Goal: Transaction & Acquisition: Book appointment/travel/reservation

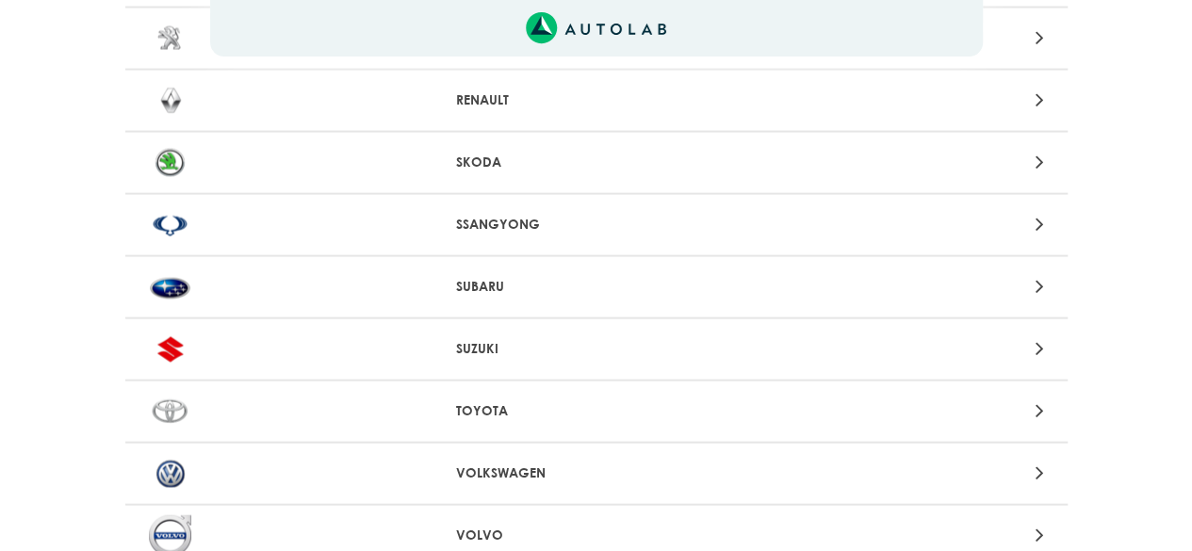
scroll to position [2071, 0]
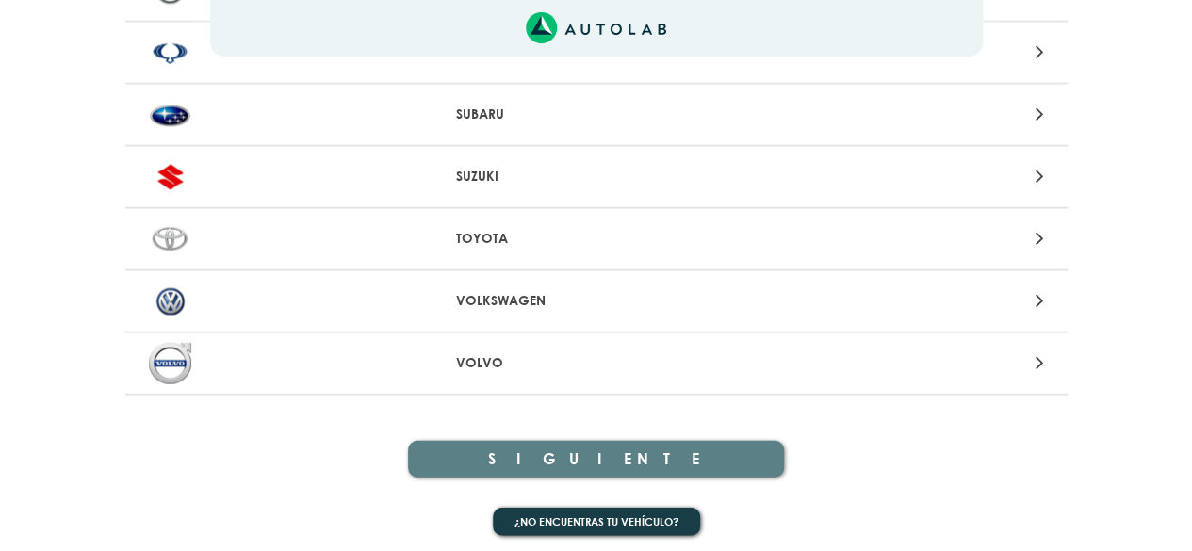
click at [489, 301] on p "VOLKSWAGEN" at bounding box center [596, 301] width 280 height 20
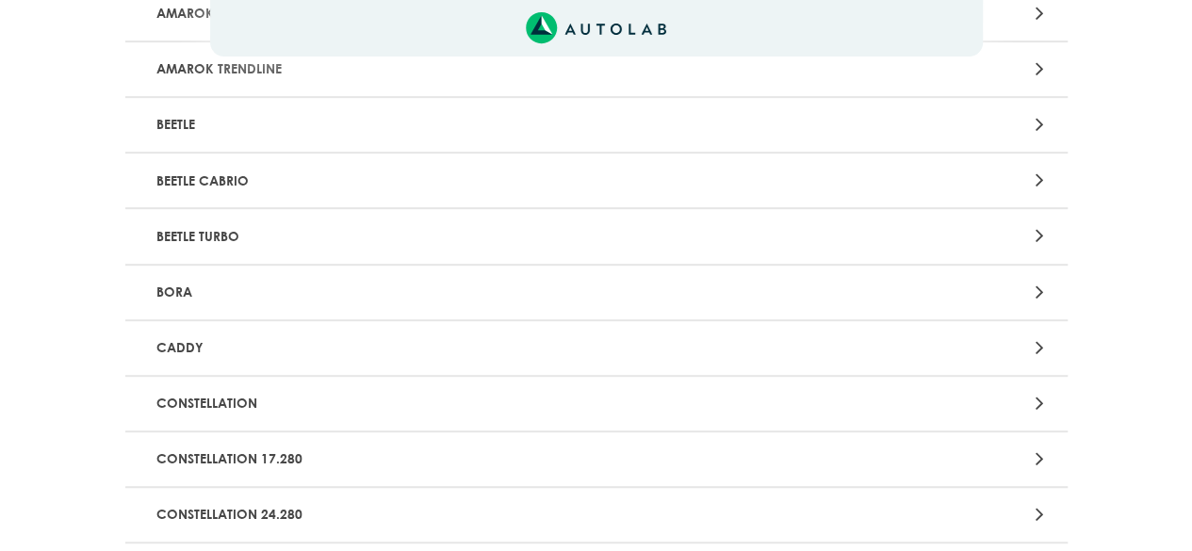
scroll to position [344, 0]
click at [585, 288] on p "BORA" at bounding box center [442, 291] width 587 height 35
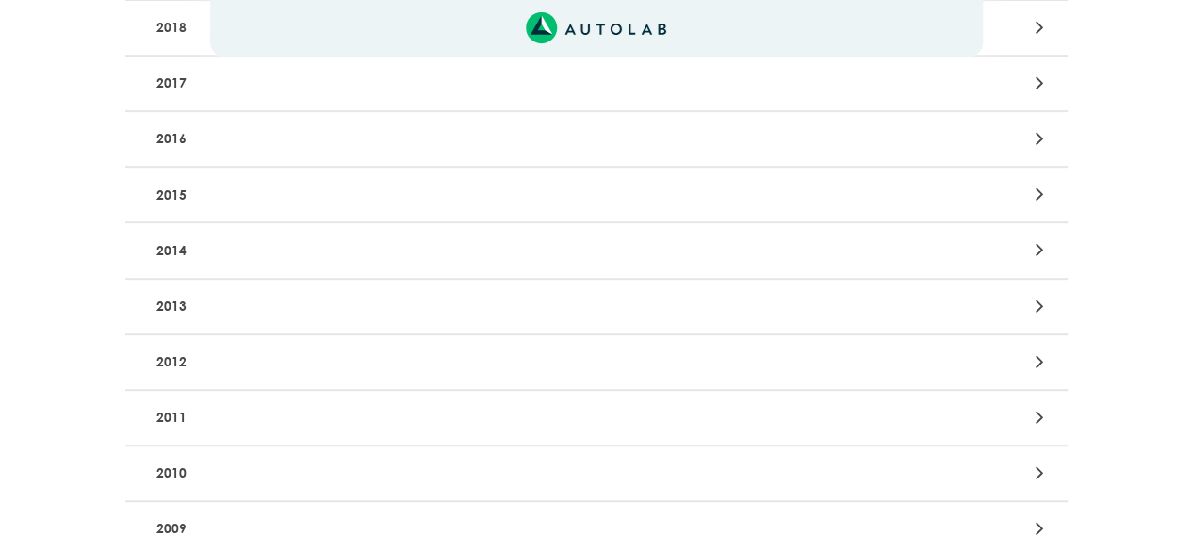
scroll to position [378, 0]
click at [532, 458] on p "2010" at bounding box center [442, 470] width 587 height 35
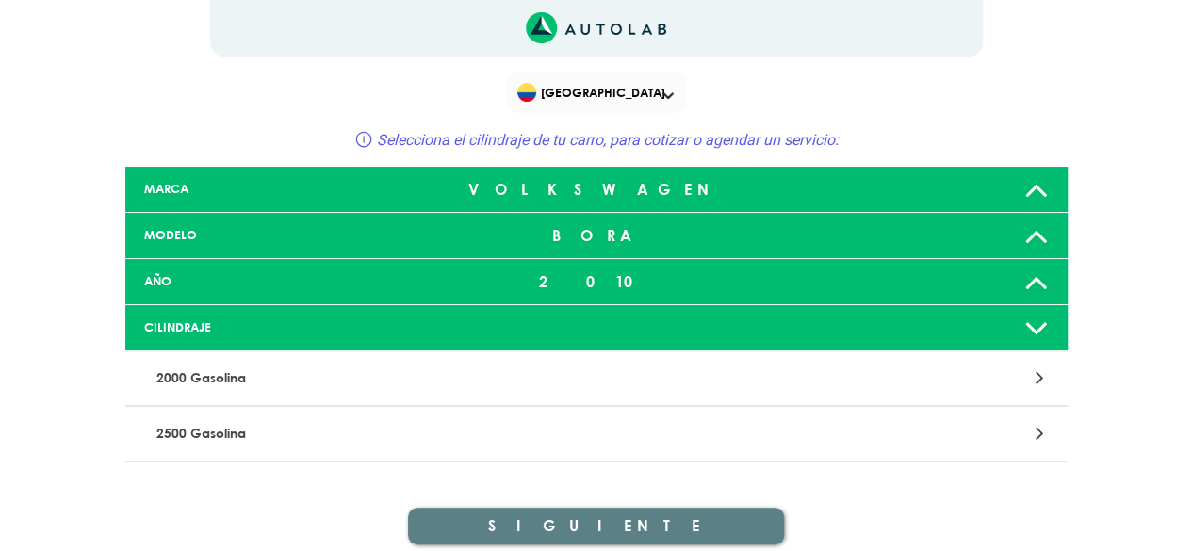
scroll to position [17, 0]
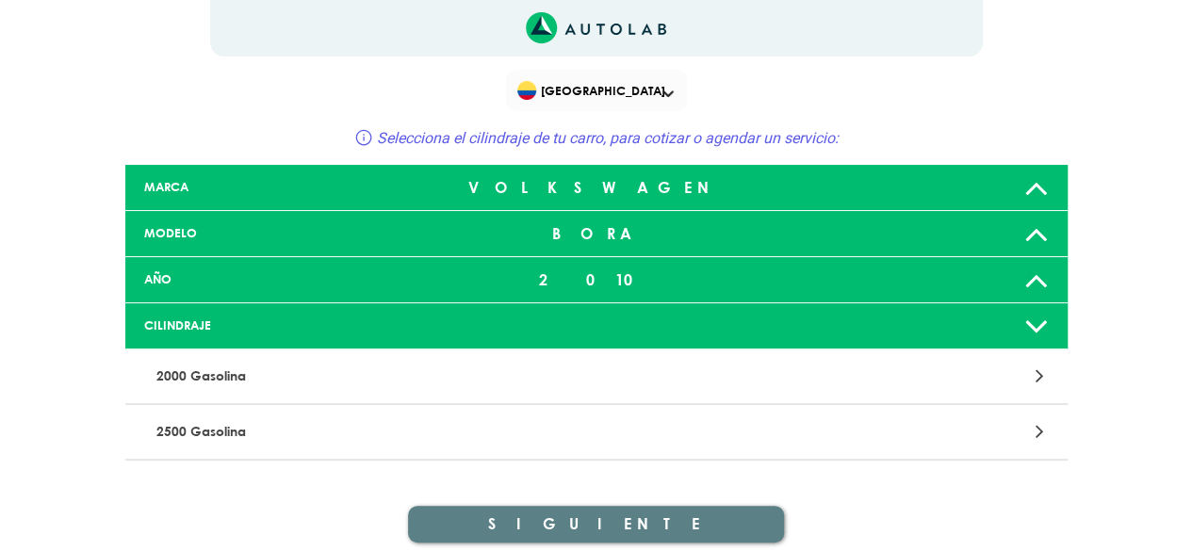
click at [533, 431] on p "2500 Gasolina" at bounding box center [442, 432] width 587 height 35
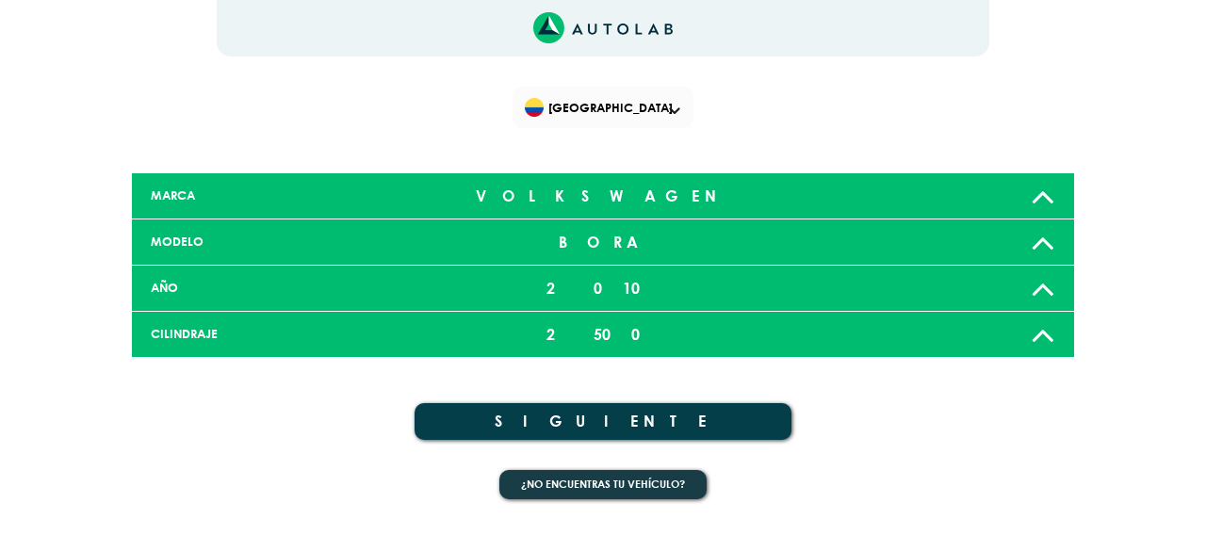
click at [597, 422] on button "SIGUIENTE" at bounding box center [603, 421] width 377 height 37
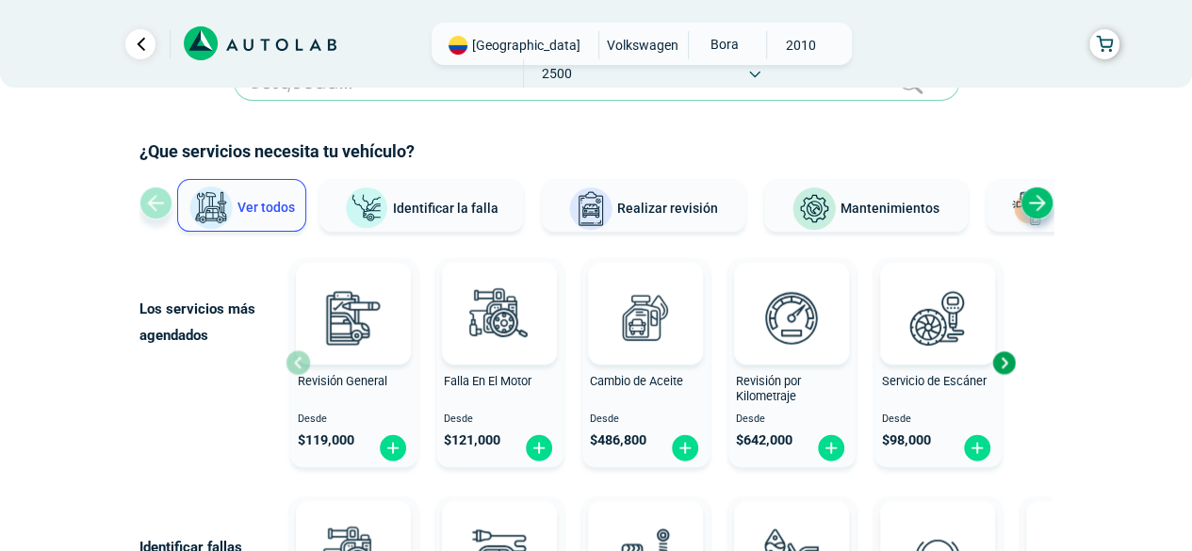
scroll to position [54, 0]
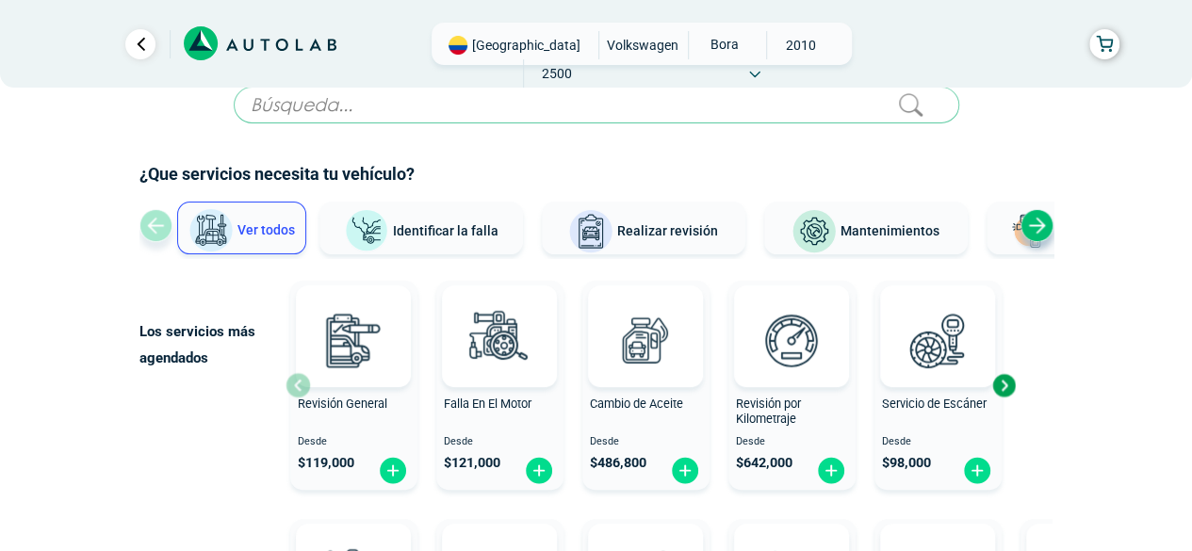
scroll to position [0, 0]
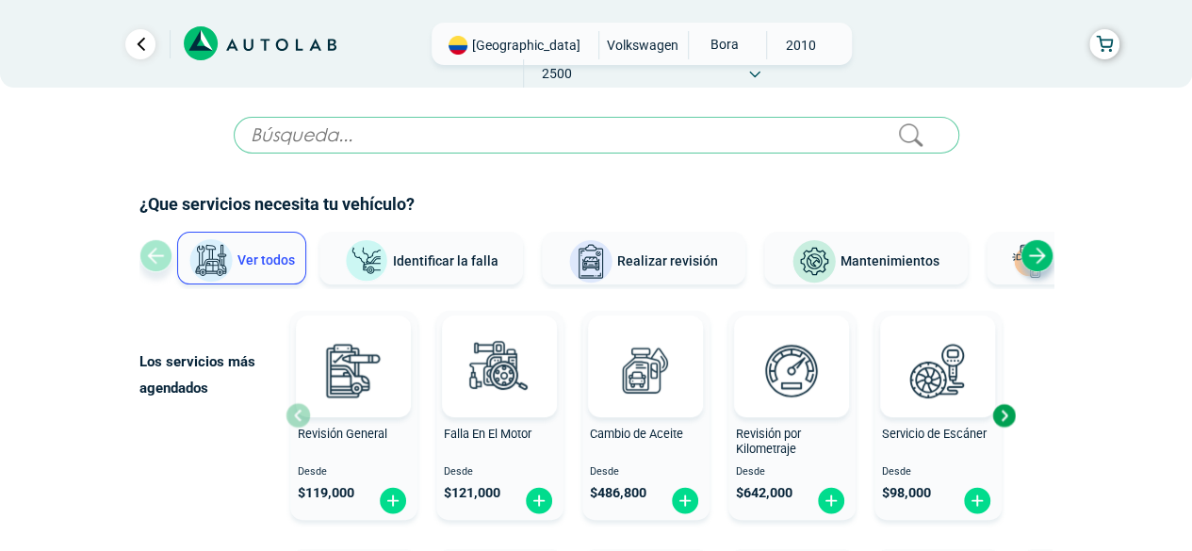
click at [413, 253] on span "Identificar la falla" at bounding box center [446, 260] width 106 height 15
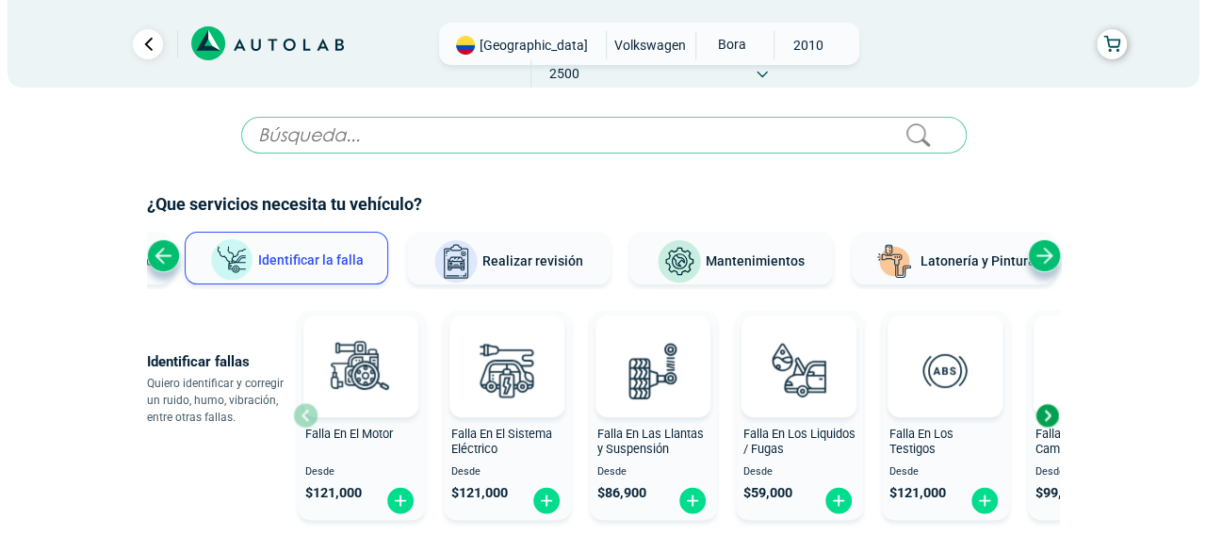
scroll to position [27, 0]
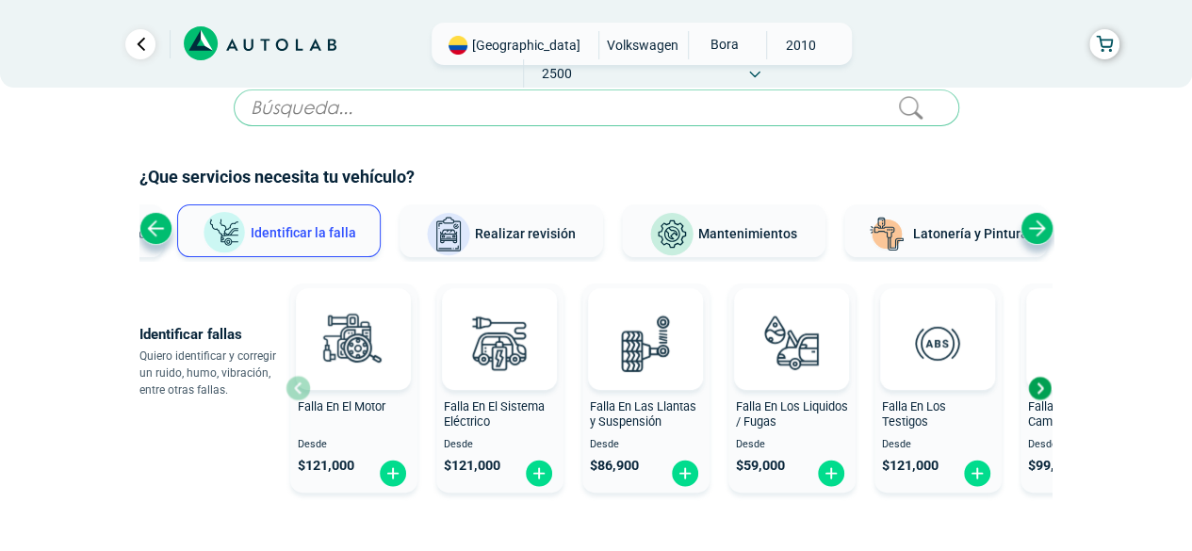
click at [1039, 390] on div "Next slide" at bounding box center [1039, 388] width 28 height 28
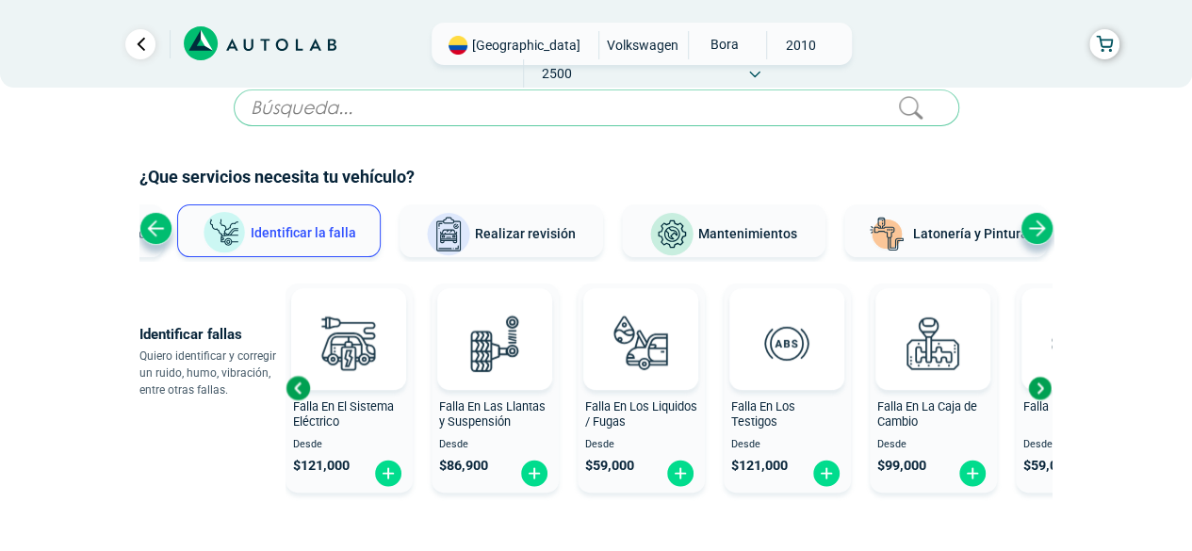
click at [1039, 390] on div "Next slide" at bounding box center [1039, 388] width 28 height 28
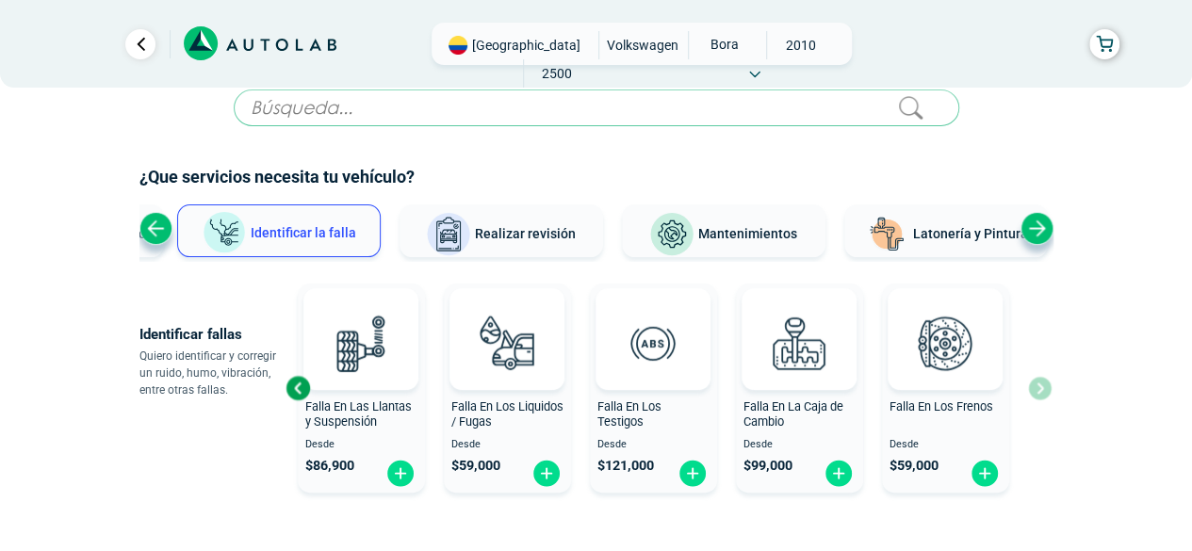
click at [1039, 390] on div "Falla En El Motor Desde $ 121,000 Falla En El Sistema Eléctrico Desde $ 121,000…" at bounding box center [669, 388] width 766 height 224
click at [805, 367] on img at bounding box center [799, 343] width 83 height 83
click at [518, 227] on span "Realizar revisión" at bounding box center [525, 233] width 101 height 15
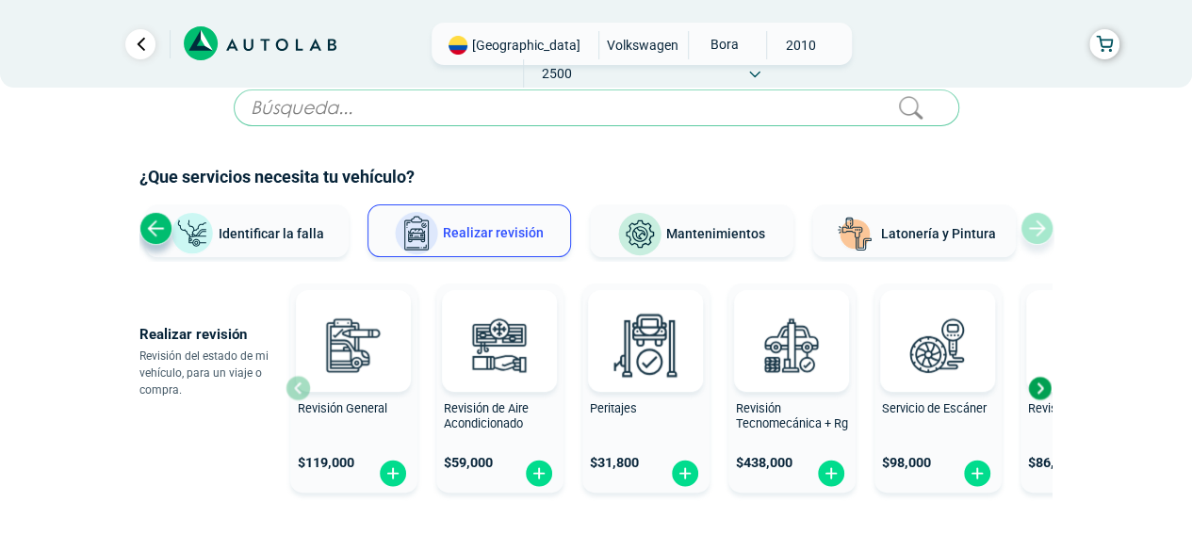
click at [393, 431] on div "Revisión General" at bounding box center [353, 420] width 127 height 38
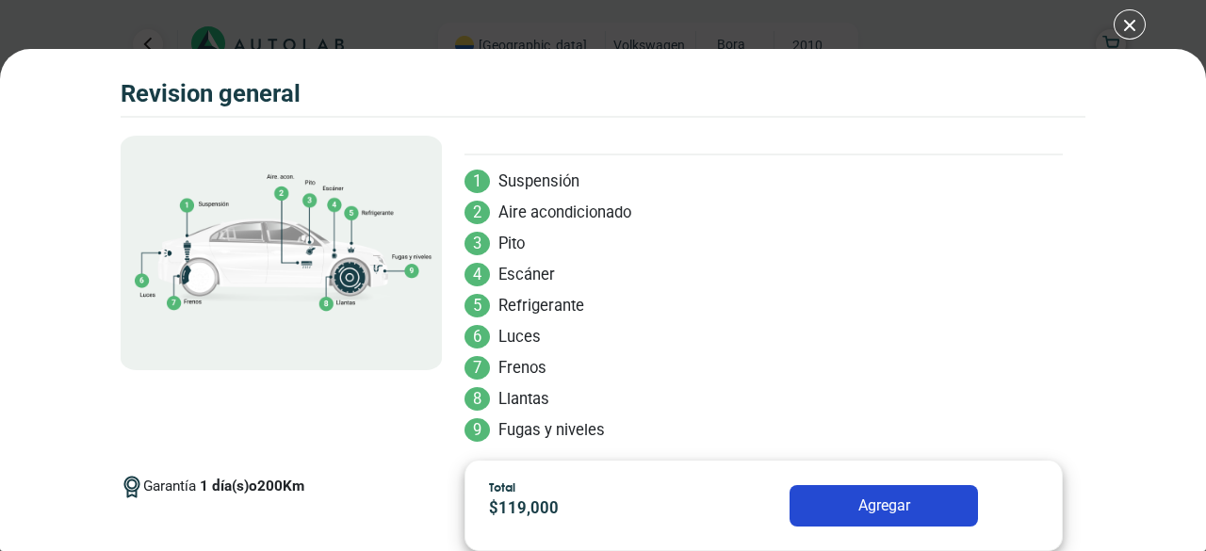
scroll to position [174, 0]
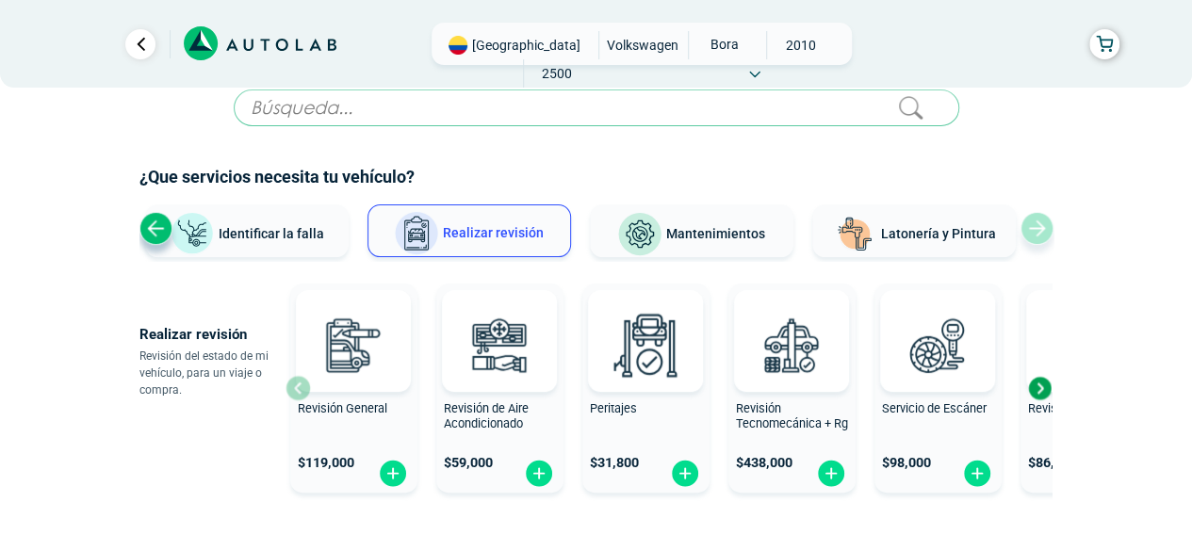
click at [265, 242] on button "Identificar la falla" at bounding box center [247, 230] width 204 height 53
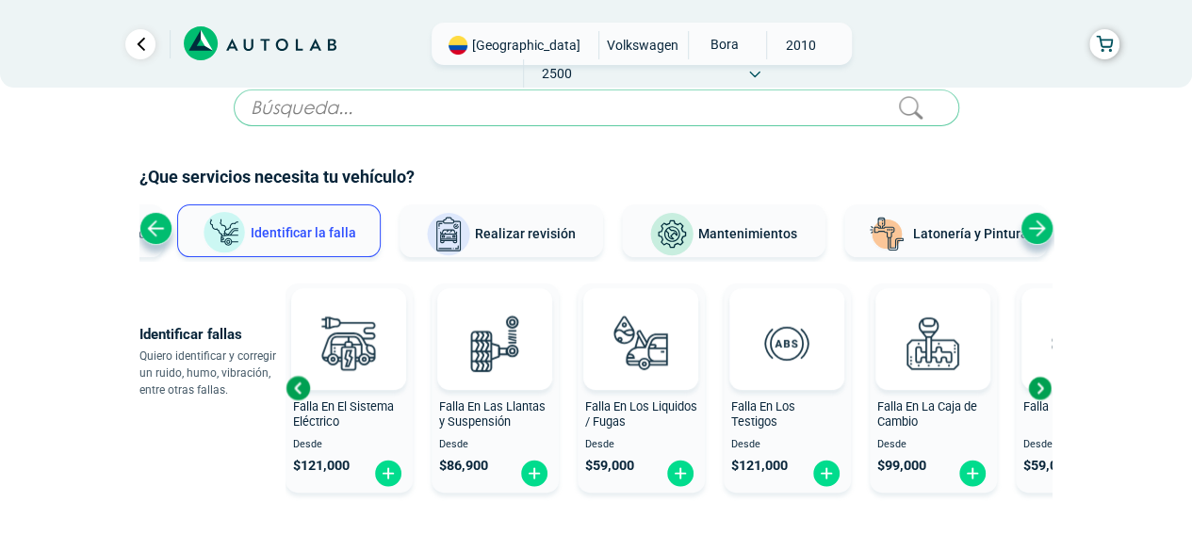
click at [154, 238] on div "Previous slide" at bounding box center [155, 228] width 33 height 33
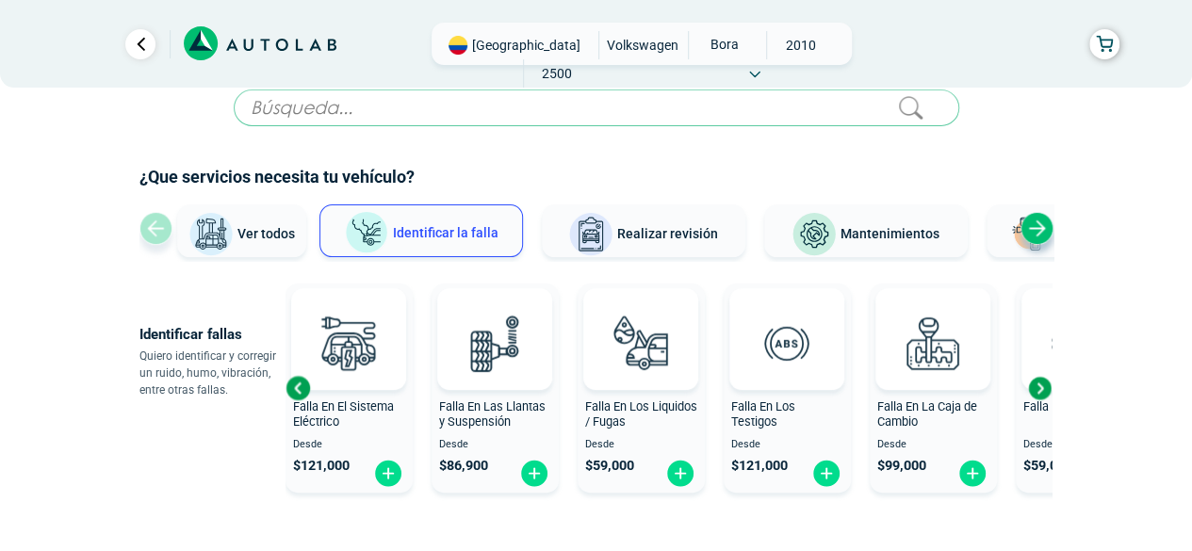
click at [264, 228] on span "Ver todos" at bounding box center [265, 233] width 57 height 15
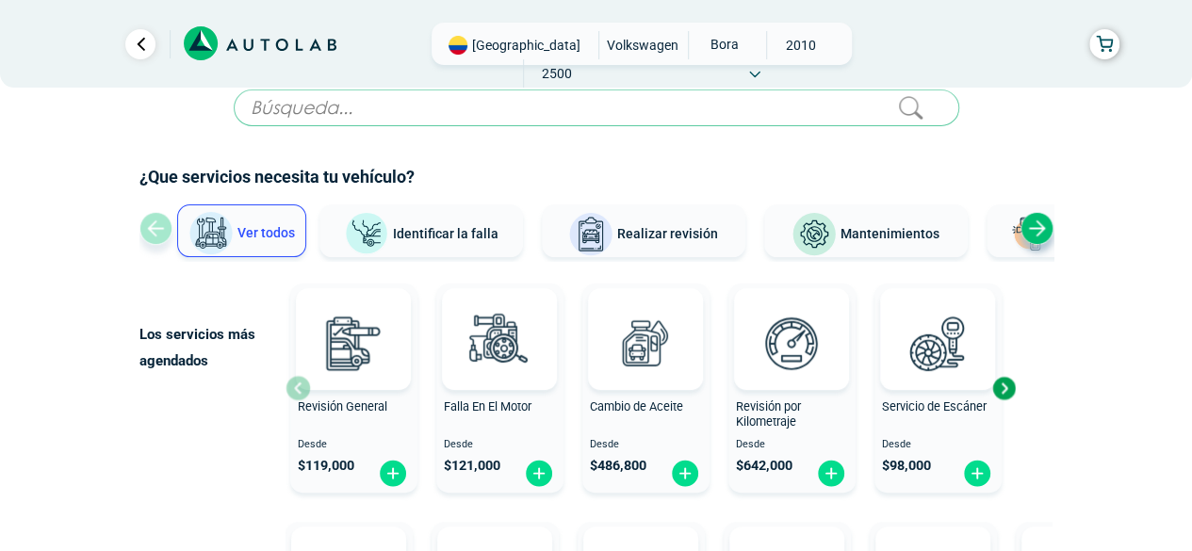
click at [938, 397] on div "Servicio de Escáner Desde $ 98,000" at bounding box center [938, 388] width 127 height 201
click at [483, 362] on img at bounding box center [499, 343] width 83 height 83
click at [1004, 384] on div "Next slide" at bounding box center [1003, 388] width 28 height 28
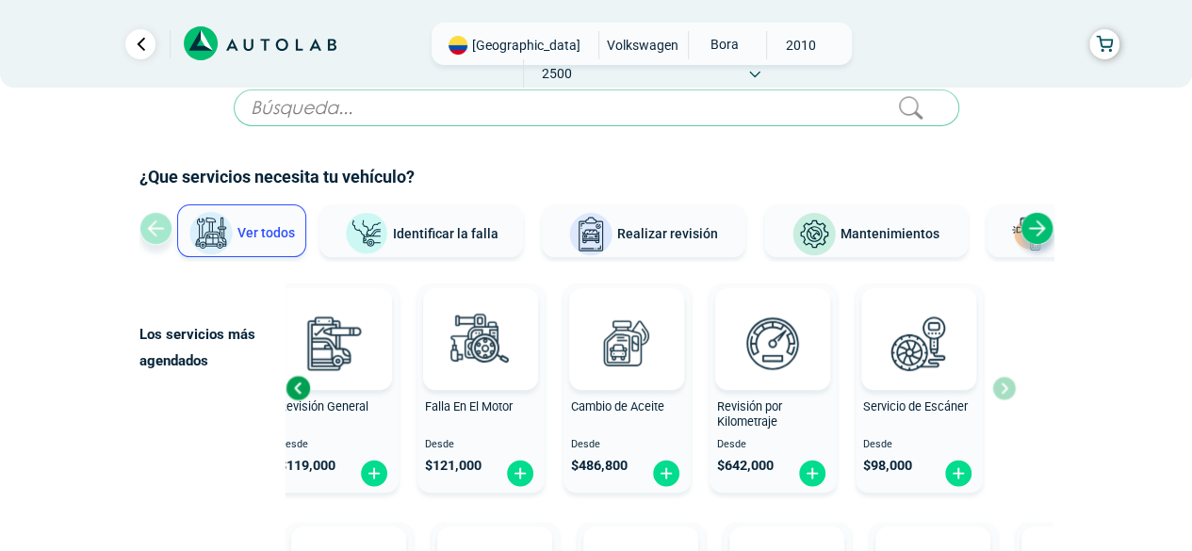
click at [1004, 384] on div "Revisión General Desde $ 119,000 Falla En El Motor Desde $ 121,000 Cambio de Ac…" at bounding box center [651, 388] width 730 height 224
click at [415, 221] on button "Identificar la falla" at bounding box center [421, 230] width 204 height 53
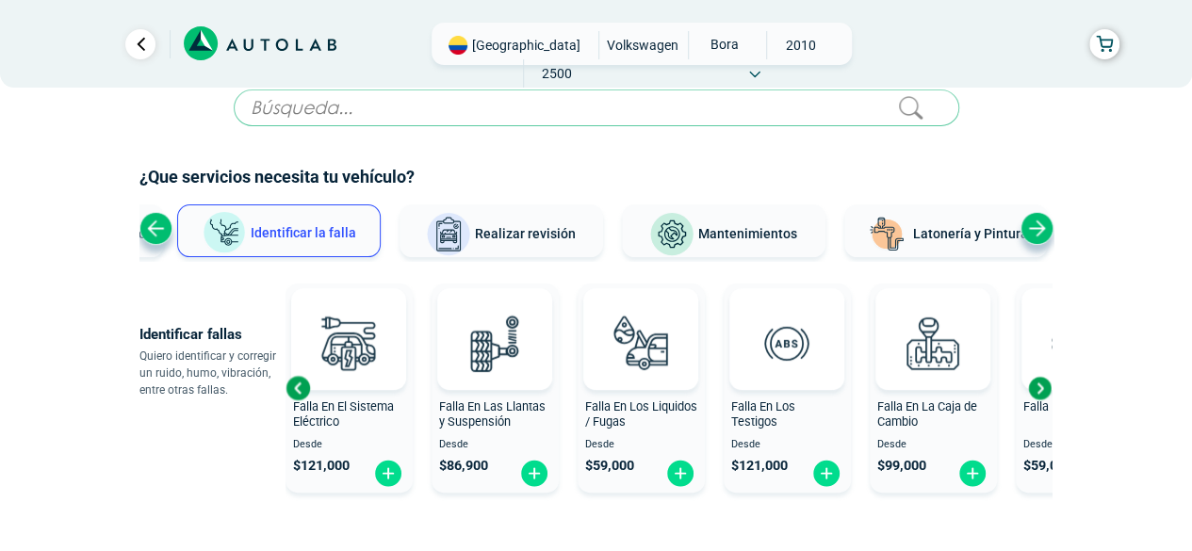
click at [565, 434] on div "Falla En El Motor Desde $ 121,000 Falla En El Sistema Eléctrico Desde $ 121,000…" at bounding box center [518, 388] width 766 height 224
click at [1037, 385] on div "Next slide" at bounding box center [1039, 388] width 28 height 28
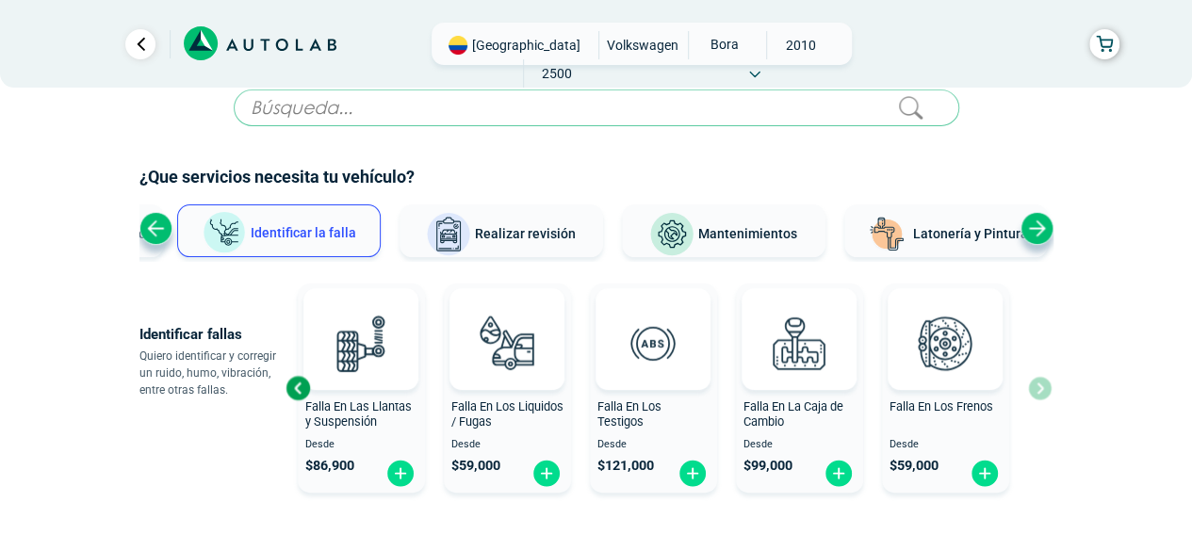
click at [1037, 385] on div "Falla En El Motor Desde $ 121,000 Falla En El Sistema Eléctrico Desde $ 121,000…" at bounding box center [669, 388] width 766 height 224
click at [155, 235] on div "Previous slide" at bounding box center [155, 228] width 33 height 33
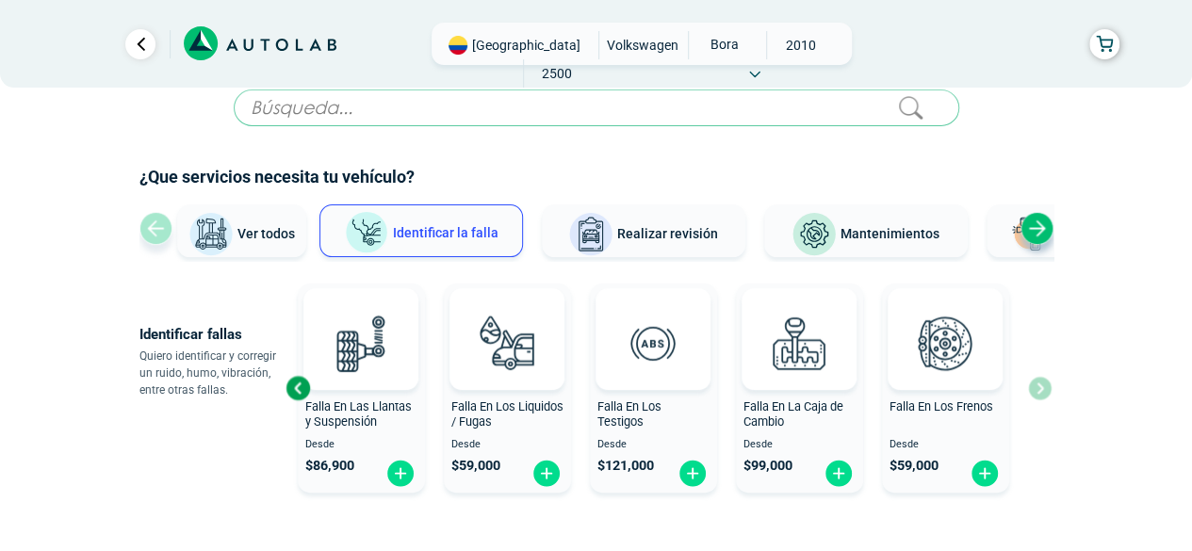
click at [255, 234] on span "Ver todos" at bounding box center [265, 233] width 57 height 15
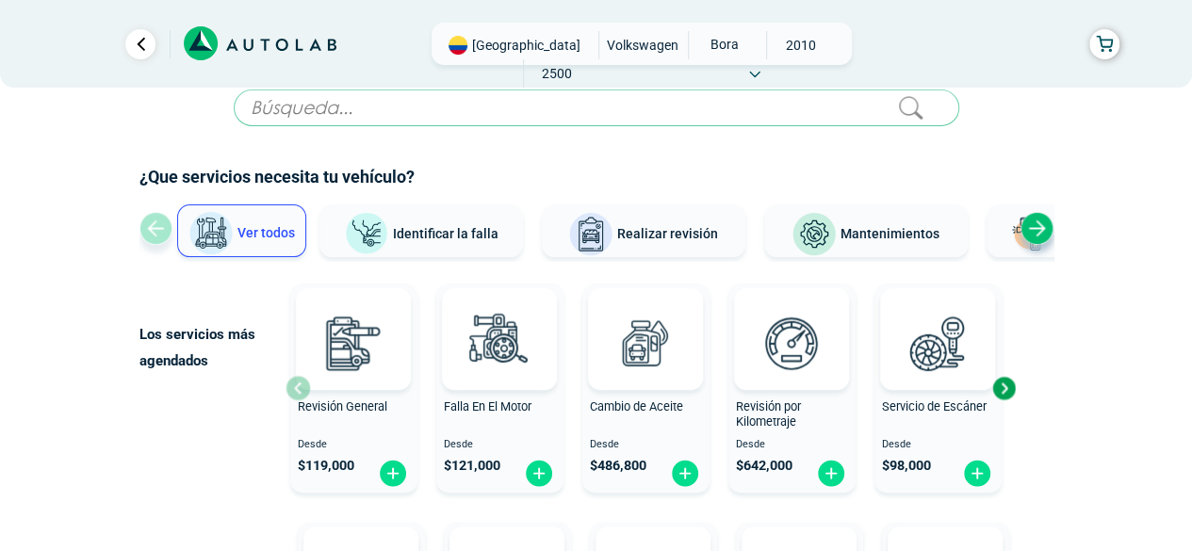
click at [339, 390] on div "Revisión General Desde $ 119,000" at bounding box center [353, 388] width 127 height 201
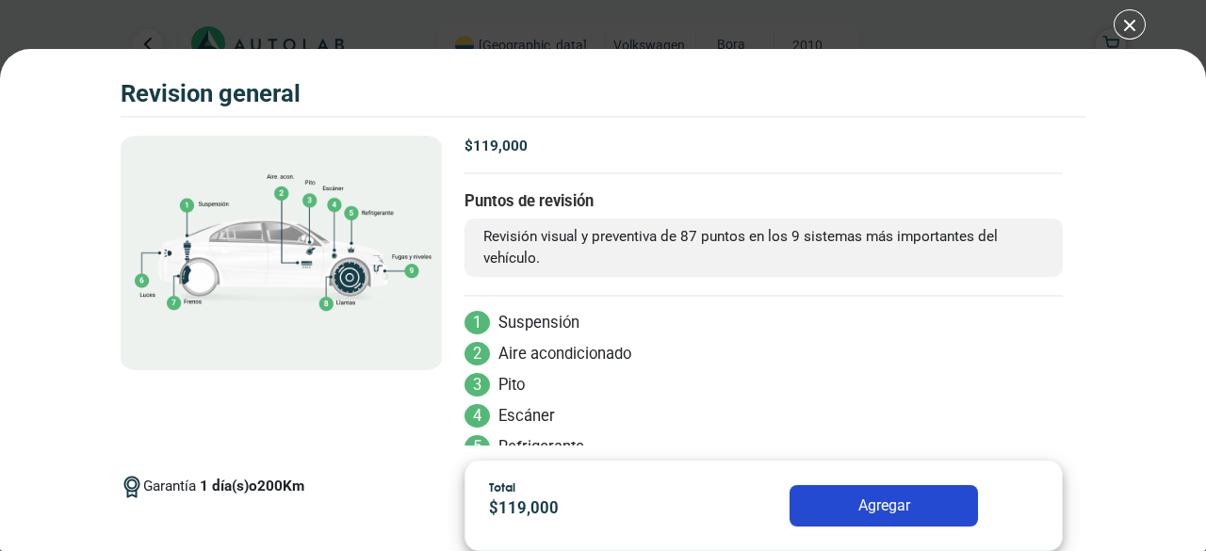
click at [726, 425] on li "4 Escáner" at bounding box center [764, 417] width 598 height 24
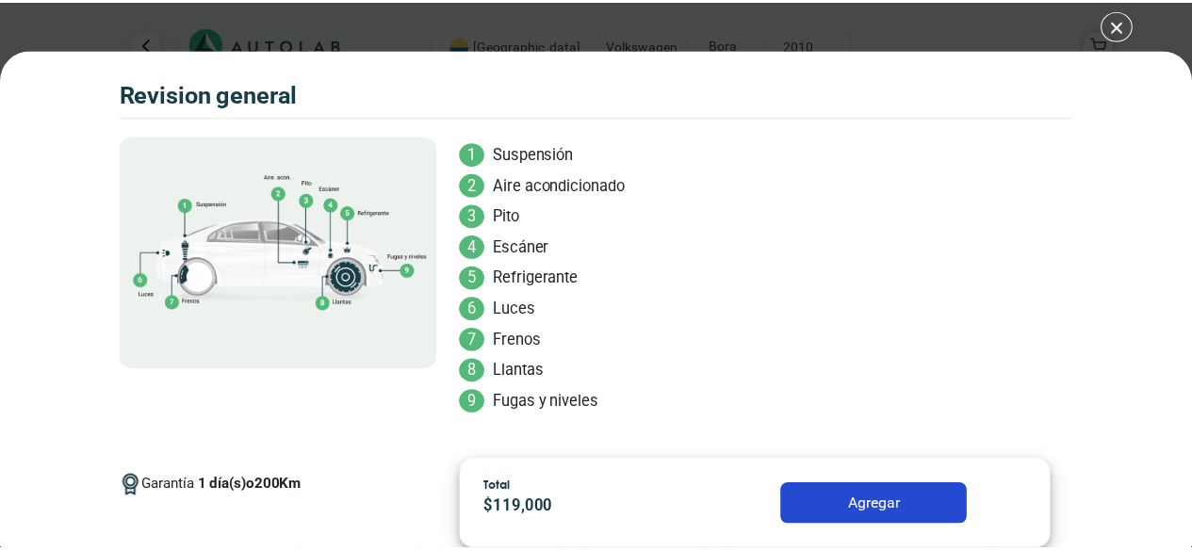
scroll to position [174, 0]
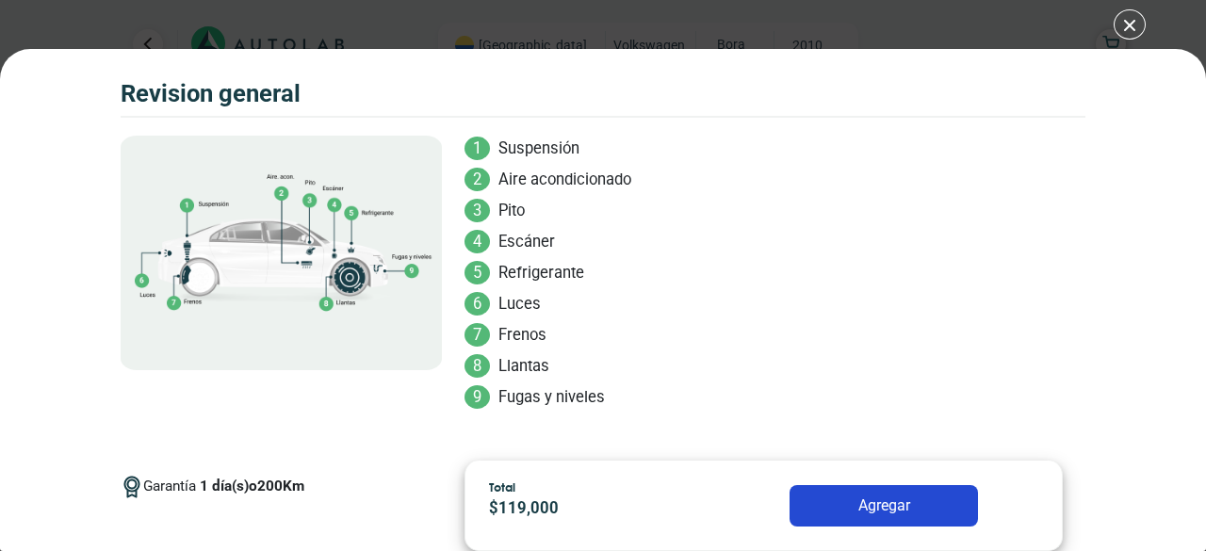
click at [845, 504] on button "Agregar" at bounding box center [884, 505] width 188 height 41
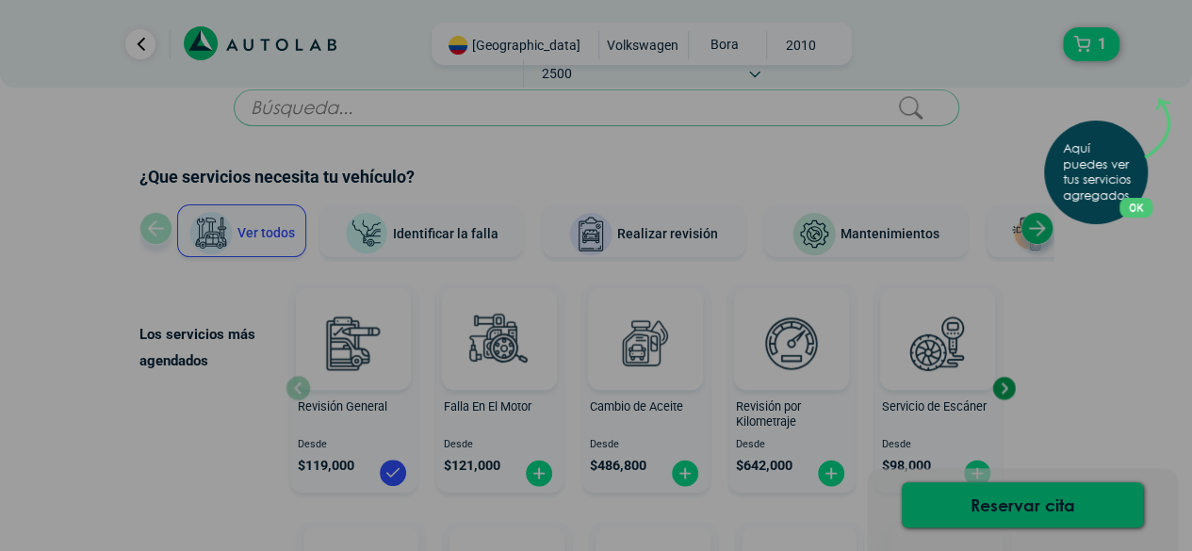
click at [1122, 182] on p "Aquí puedes ver tus servicios agregados." at bounding box center [1100, 172] width 74 height 63
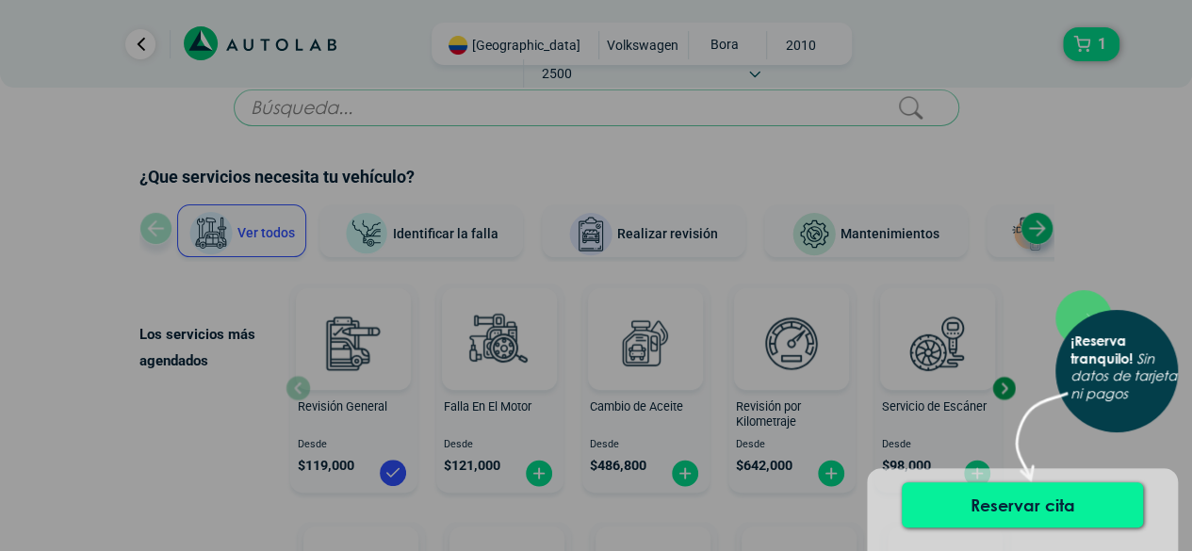
click at [1012, 500] on button "Reservar cita" at bounding box center [1022, 504] width 241 height 45
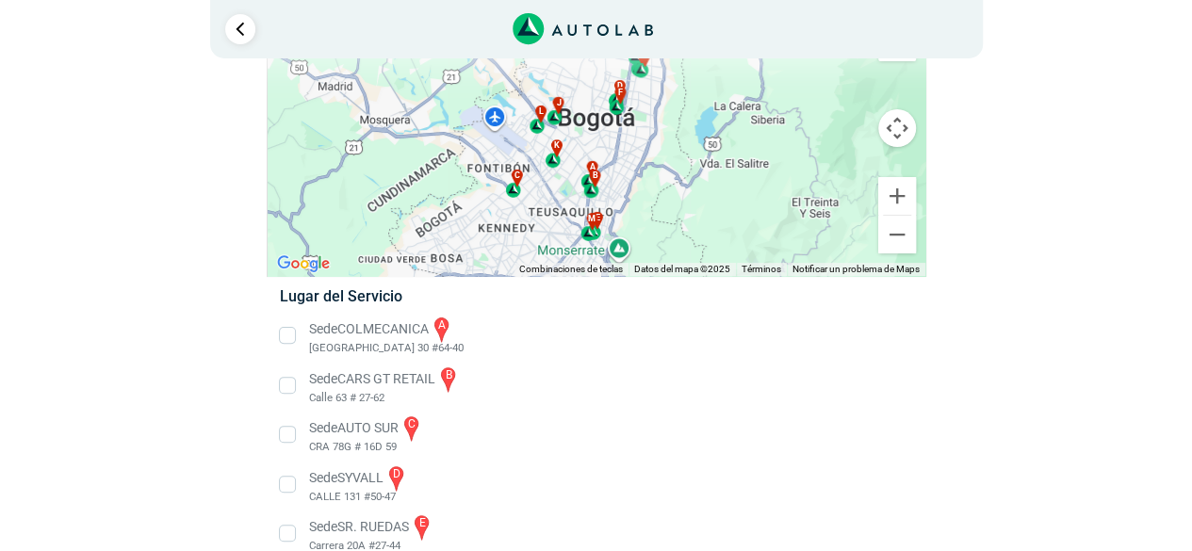
scroll to position [104, 0]
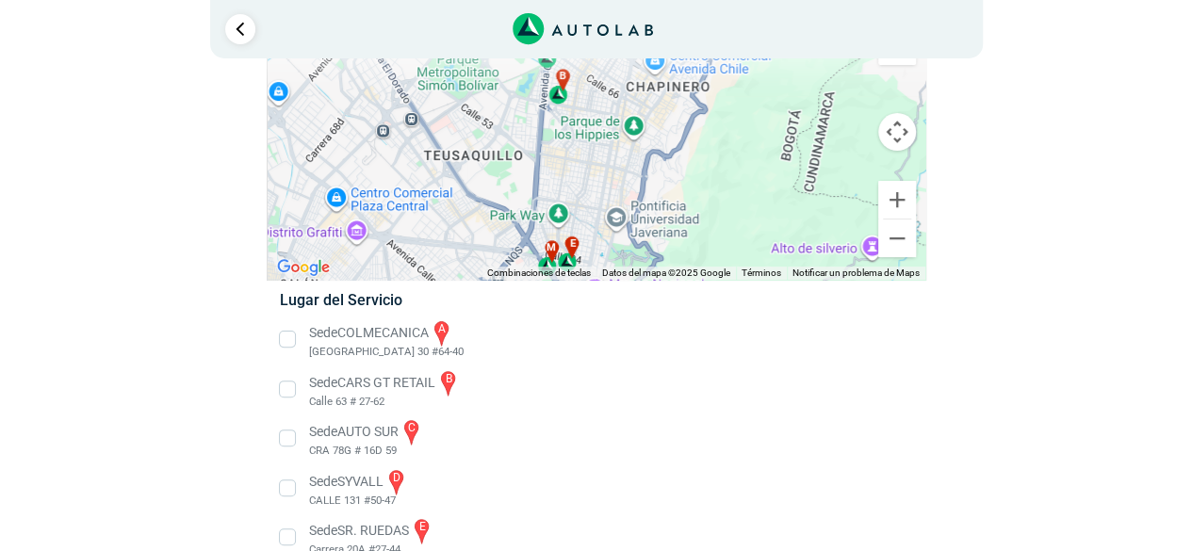
drag, startPoint x: 606, startPoint y: 226, endPoint x: 573, endPoint y: 231, distance: 33.3
click at [573, 231] on div "a b c d e f g" at bounding box center [597, 149] width 658 height 262
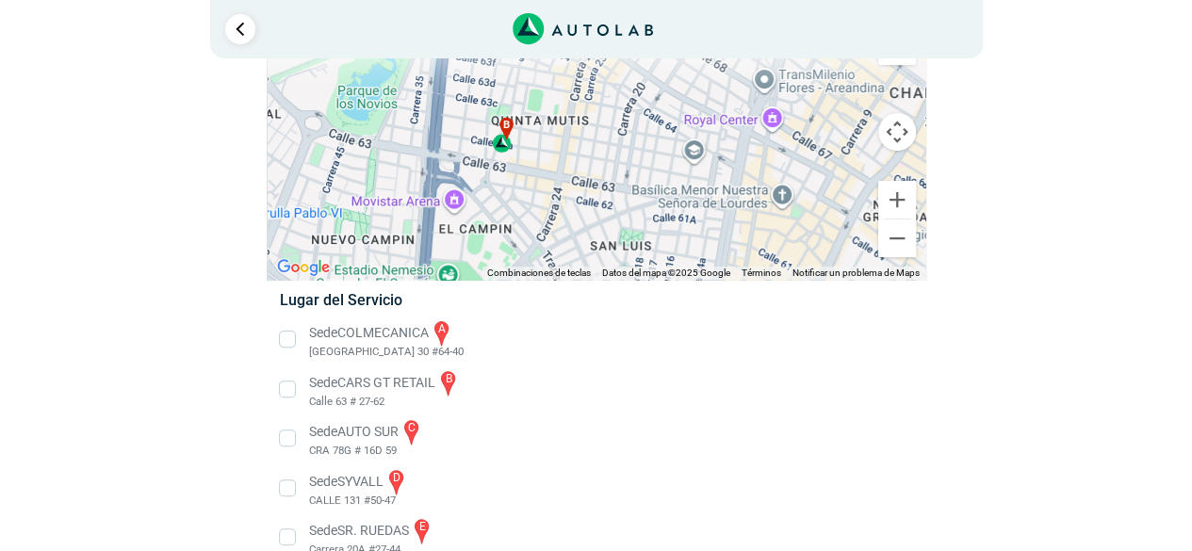
drag, startPoint x: 486, startPoint y: 118, endPoint x: 543, endPoint y: 193, distance: 94.2
click at [543, 193] on div "a b c d e f g" at bounding box center [597, 149] width 658 height 262
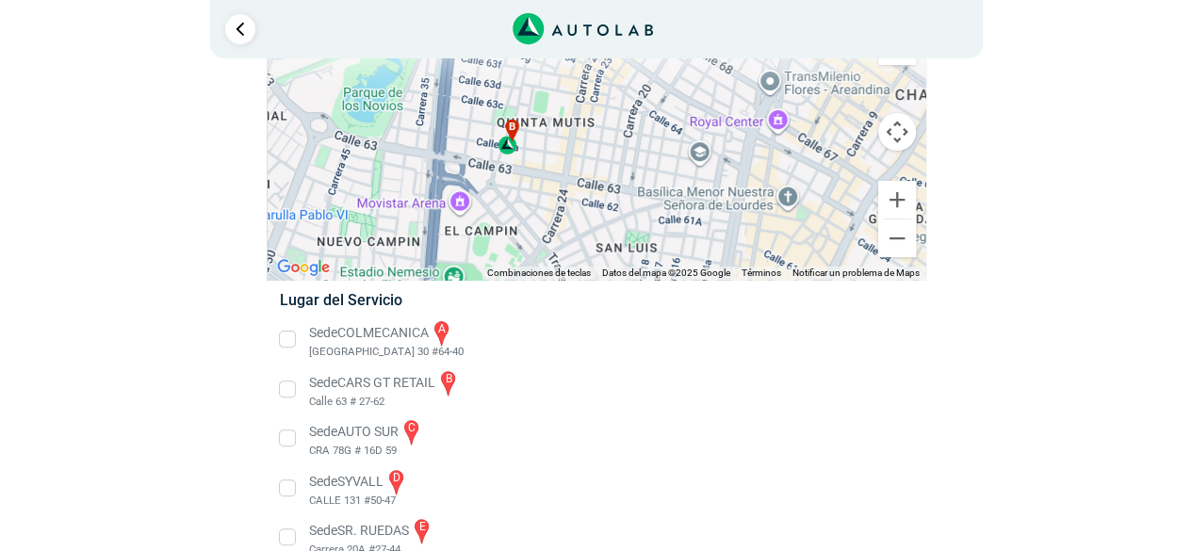
click at [281, 384] on li "Sede CARS GT RETAIL b Calle 63 # 27-62" at bounding box center [596, 389] width 661 height 42
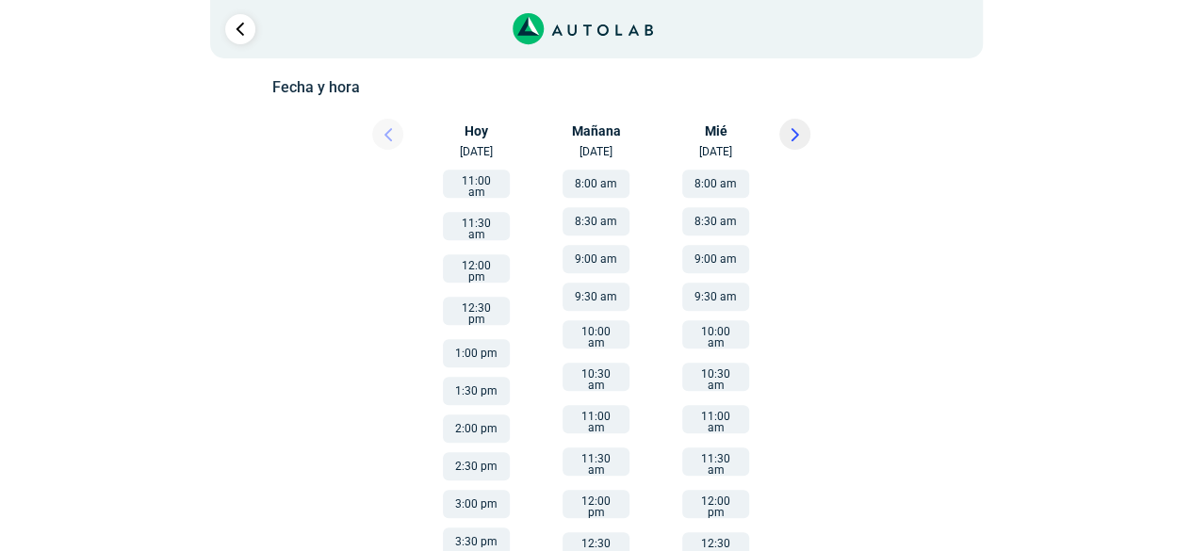
scroll to position [289, 0]
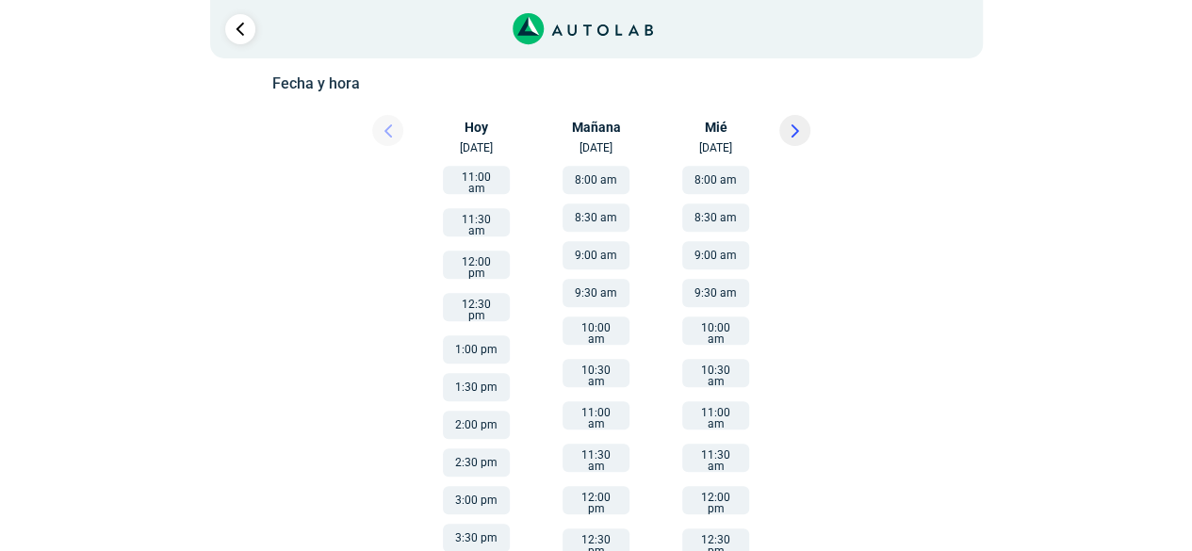
click at [470, 218] on button "11:30 am" at bounding box center [476, 222] width 67 height 28
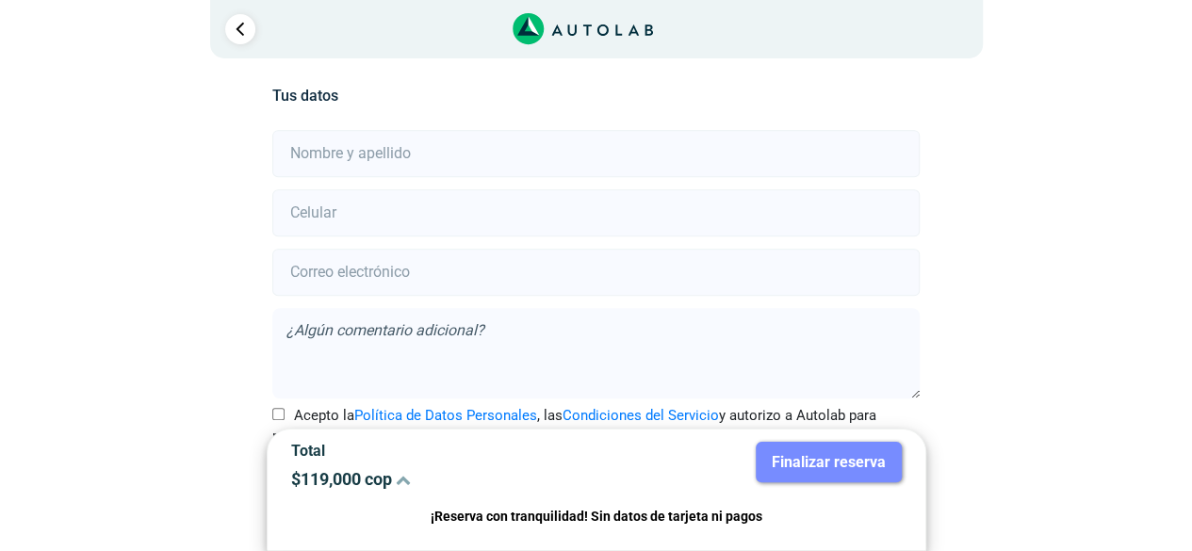
scroll to position [418, 0]
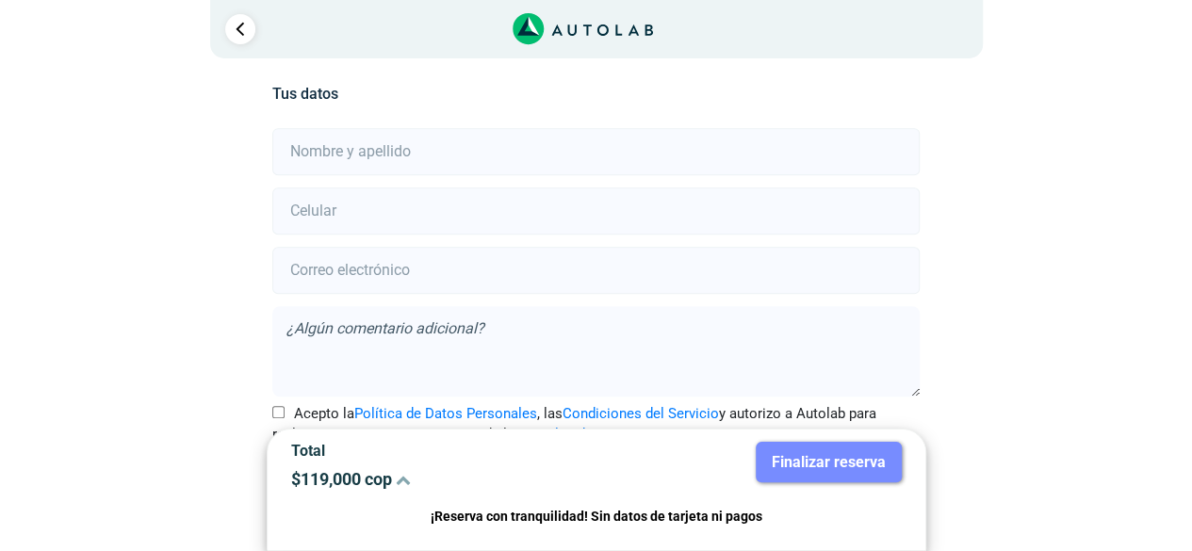
click at [426, 157] on input "text" at bounding box center [595, 151] width 647 height 47
type input "[PERSON_NAME] [PERSON_NAME]"
click at [373, 221] on input "number" at bounding box center [595, 211] width 647 height 47
type input "3125737519"
click at [362, 270] on input "email" at bounding box center [595, 270] width 647 height 47
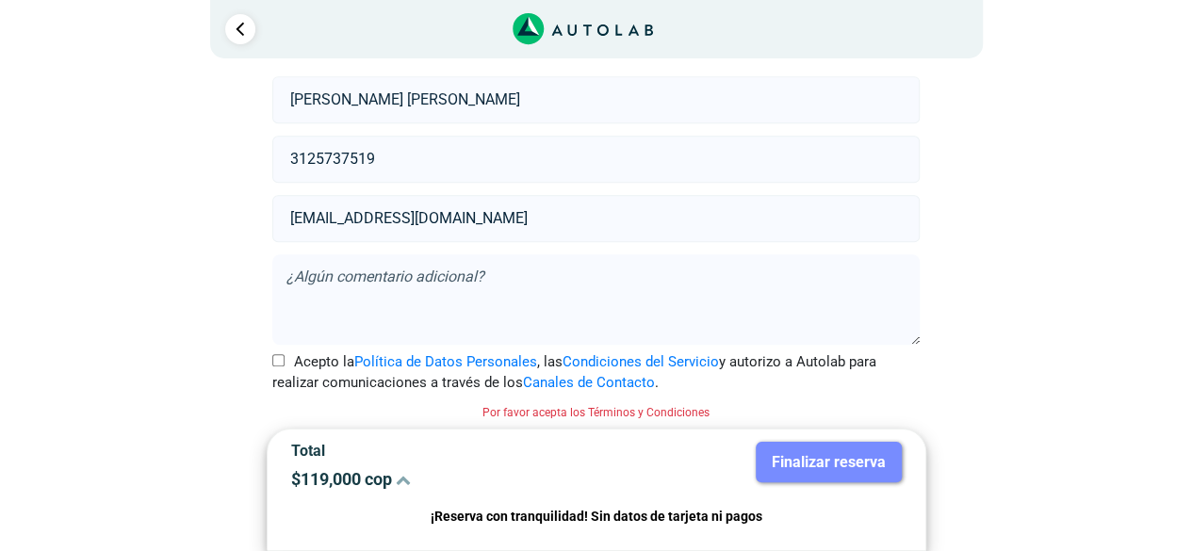
scroll to position [471, 0]
type input "[EMAIL_ADDRESS][DOMAIN_NAME]"
click at [275, 357] on input "Acepto la Política de Datos Personales , las Condiciones del Servicio y autoriz…" at bounding box center [278, 359] width 12 height 12
checkbox input "true"
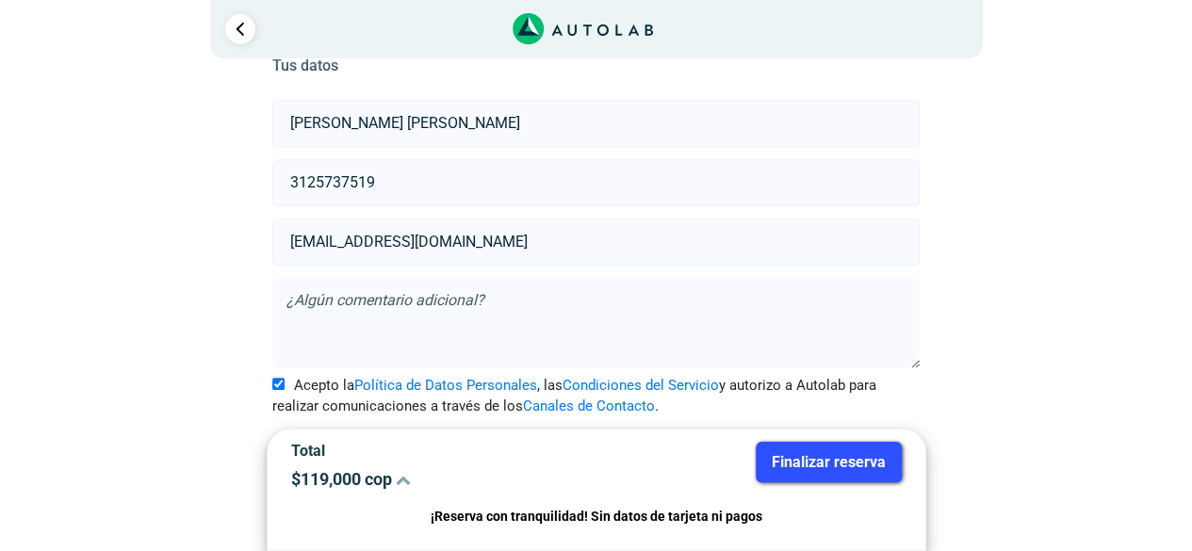
click at [863, 455] on button "Finalizar reserva" at bounding box center [829, 462] width 146 height 41
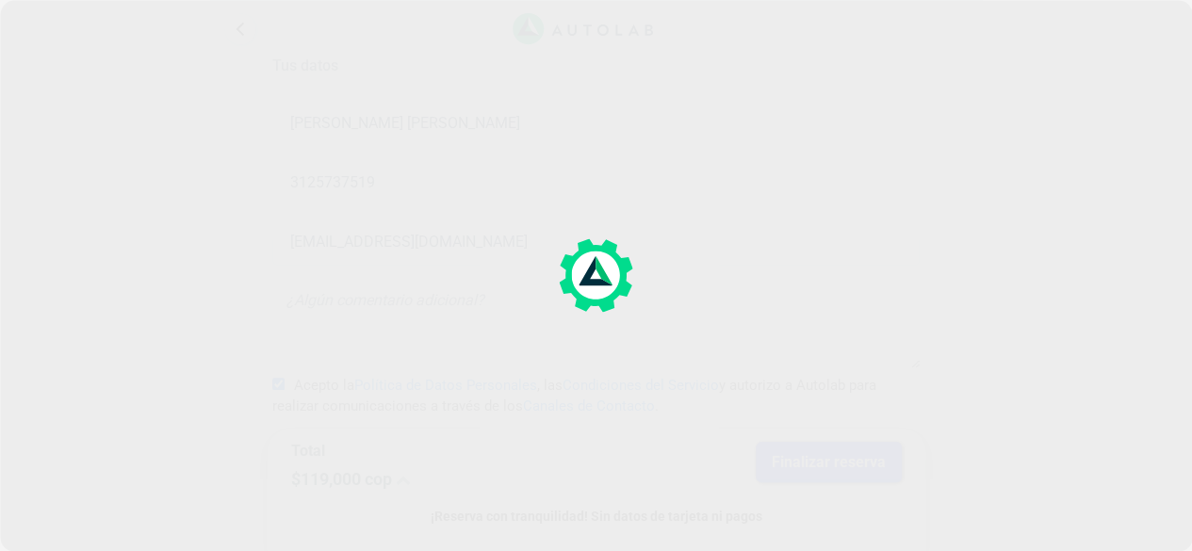
scroll to position [0, 0]
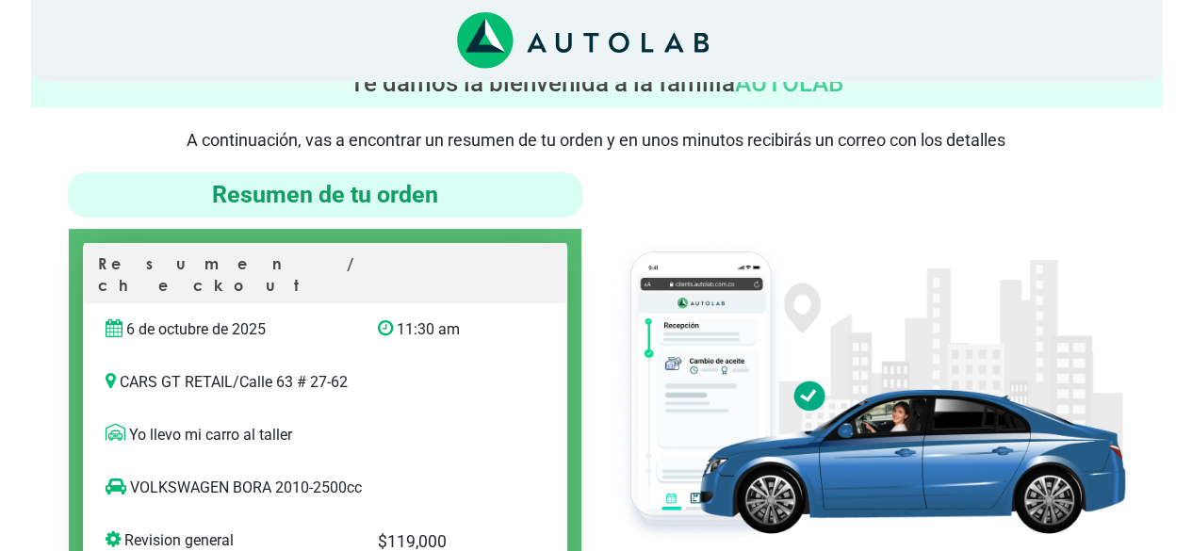
scroll to position [55, 0]
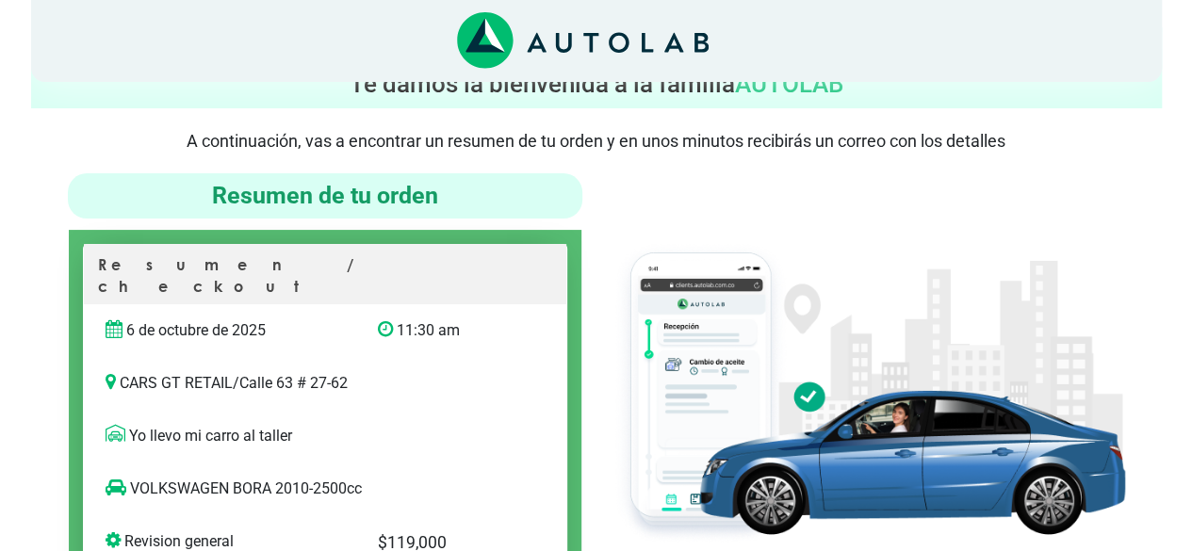
click at [180, 319] on p "6 de octubre de 2025" at bounding box center [228, 330] width 244 height 23
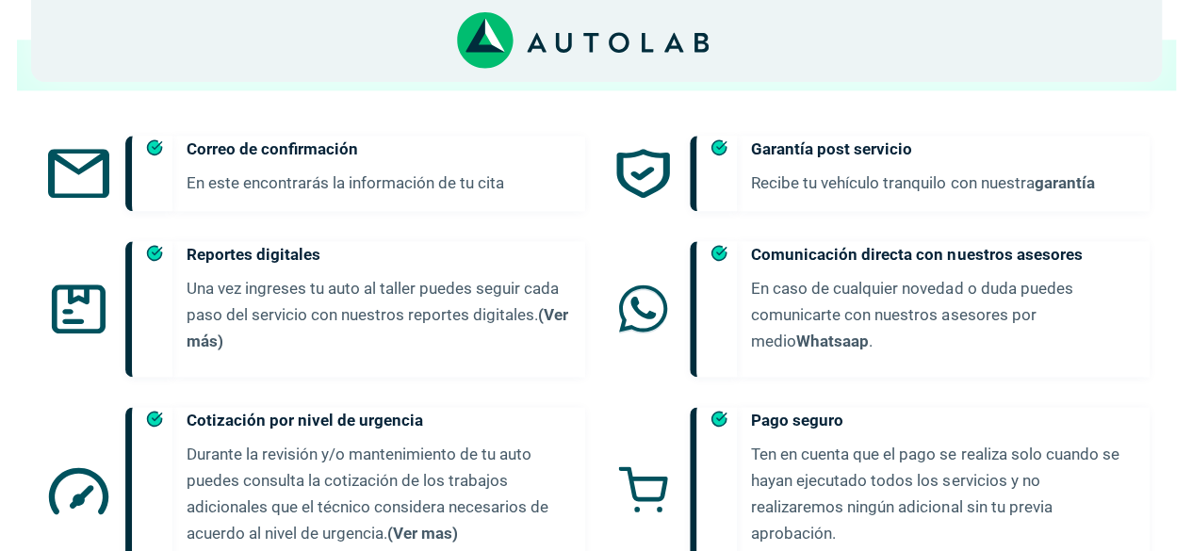
scroll to position [1165, 0]
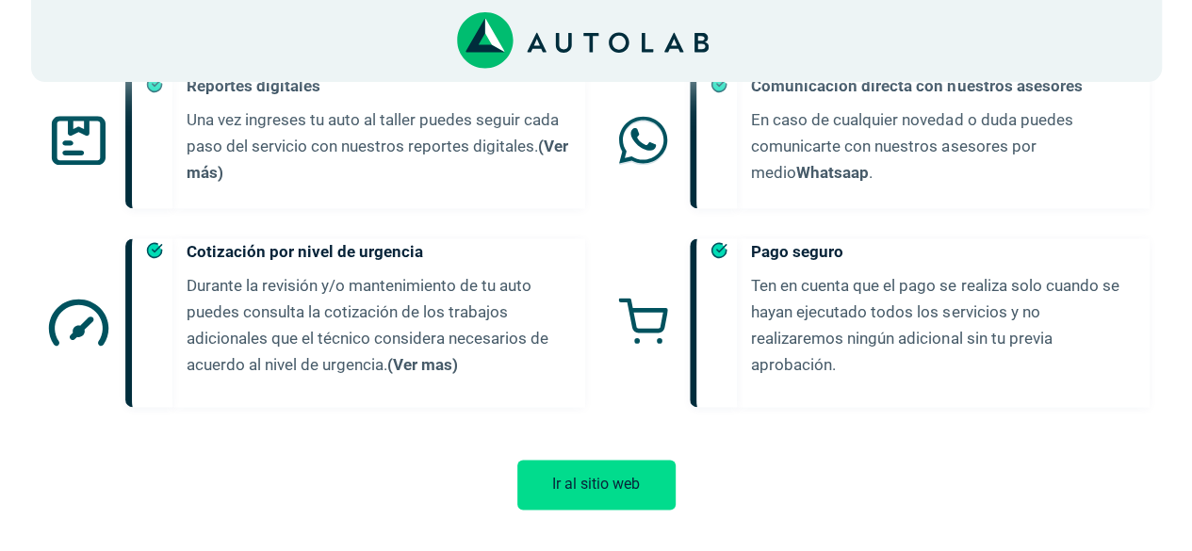
click at [562, 460] on button "Ir al sitio web" at bounding box center [596, 485] width 158 height 50
